Goal: Find specific page/section: Find specific page/section

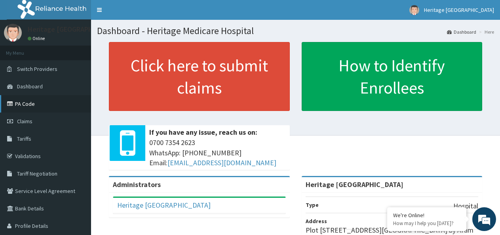
click at [30, 104] on link "PA Code" at bounding box center [45, 103] width 91 height 17
click at [21, 123] on span "Claims" at bounding box center [24, 121] width 15 height 7
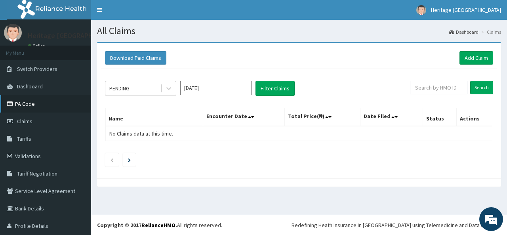
click at [21, 103] on link "PA Code" at bounding box center [45, 103] width 91 height 17
